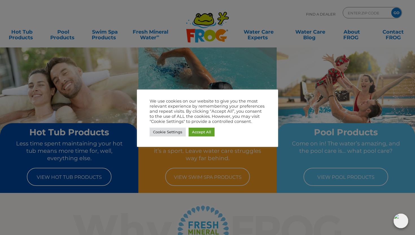
click at [160, 156] on div at bounding box center [207, 117] width 415 height 235
click at [160, 131] on link "Cookie Settings" at bounding box center [168, 132] width 36 height 9
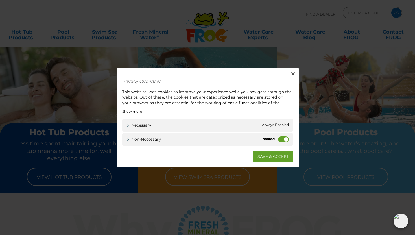
click at [285, 140] on label "Non-necessary" at bounding box center [283, 139] width 11 height 6
click at [0, 0] on input "Non-necessary" at bounding box center [0, 0] width 0 height 0
click at [266, 159] on link "SAVE & ACCEPT" at bounding box center [273, 156] width 40 height 10
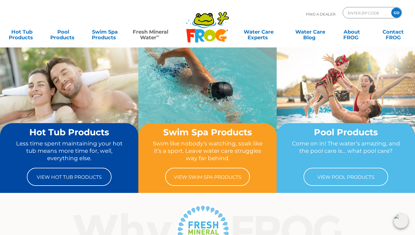
click at [150, 32] on link "Fresh Mineral Water ∞" at bounding box center [150, 31] width 40 height 11
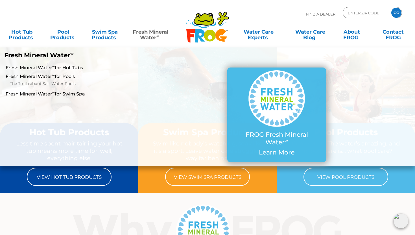
click at [149, 35] on link "Fresh Mineral Water ∞" at bounding box center [150, 31] width 40 height 11
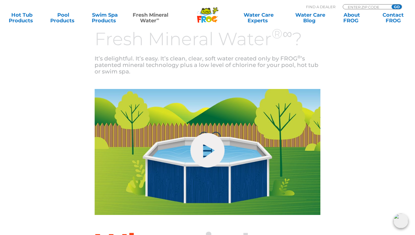
scroll to position [253, 0]
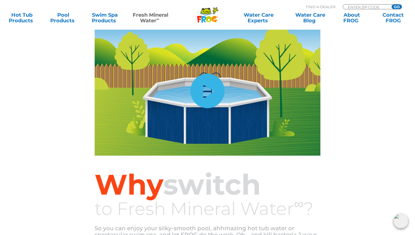
click at [208, 95] on link "hide-me" at bounding box center [207, 91] width 34 height 34
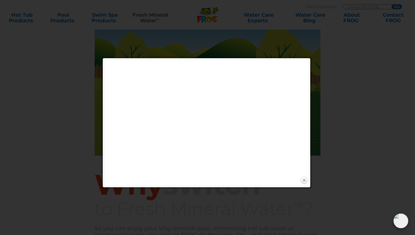
click at [304, 179] on link "Close" at bounding box center [304, 180] width 8 height 8
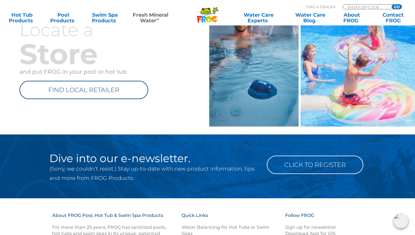
scroll to position [828, 0]
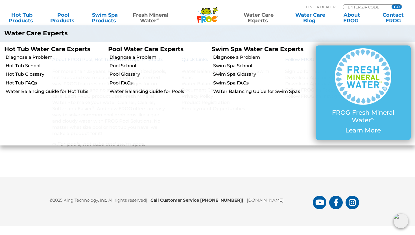
click at [259, 19] on link "Water Care Experts" at bounding box center [258, 17] width 52 height 11
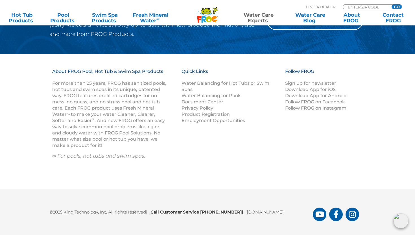
scroll to position [580, 0]
